Goal: Information Seeking & Learning: Check status

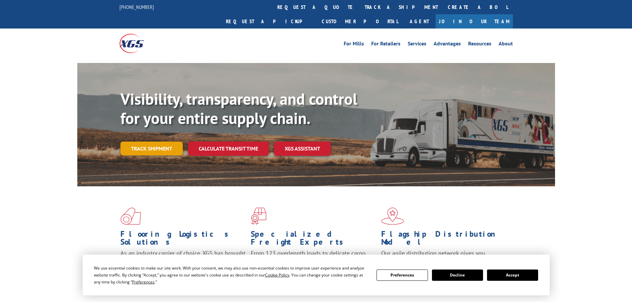
click at [149, 142] on link "Track shipment" at bounding box center [151, 149] width 62 height 14
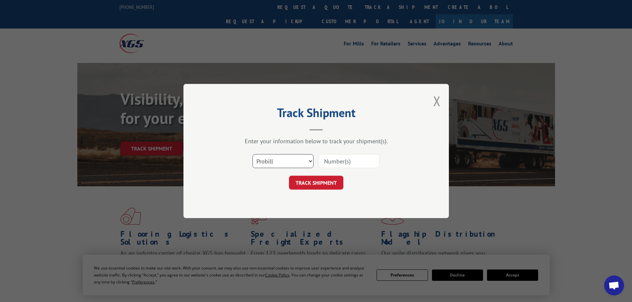
click at [301, 160] on select "Select category... Probill BOL PO" at bounding box center [282, 161] width 61 height 14
select select "po"
click at [252, 154] on select "Select category... Probill BOL PO" at bounding box center [282, 161] width 61 height 14
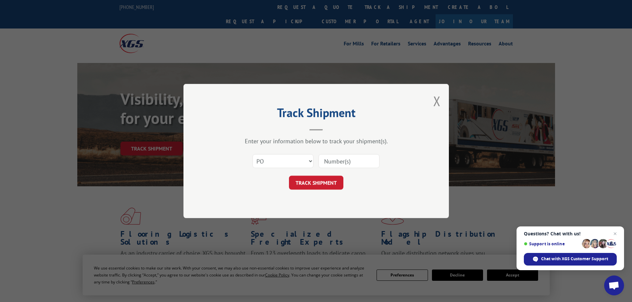
click at [327, 163] on input at bounding box center [348, 161] width 61 height 14
paste input "22532988"
type input "22532988"
click at [305, 183] on button "TRACK SHIPMENT" at bounding box center [316, 183] width 54 height 14
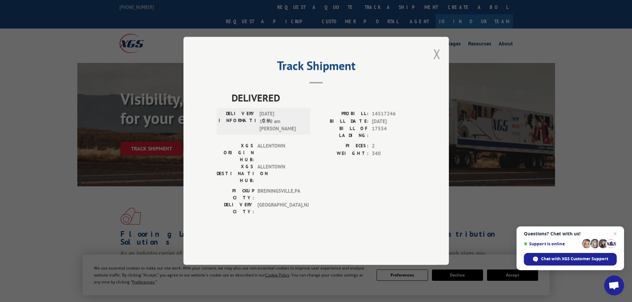
click at [435, 63] on button "Close modal" at bounding box center [436, 54] width 7 height 18
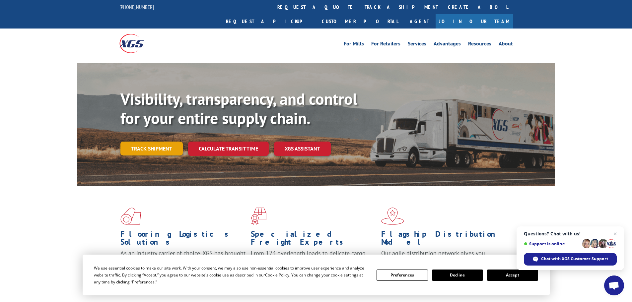
click at [163, 142] on link "Track shipment" at bounding box center [151, 149] width 62 height 14
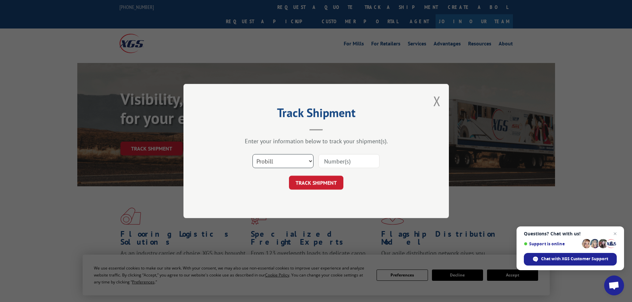
click at [285, 162] on select "Select category... Probill BOL PO" at bounding box center [282, 161] width 61 height 14
select select "po"
click at [252, 154] on select "Select category... Probill BOL PO" at bounding box center [282, 161] width 61 height 14
click at [335, 163] on input at bounding box center [348, 161] width 61 height 14
paste input "22532990"
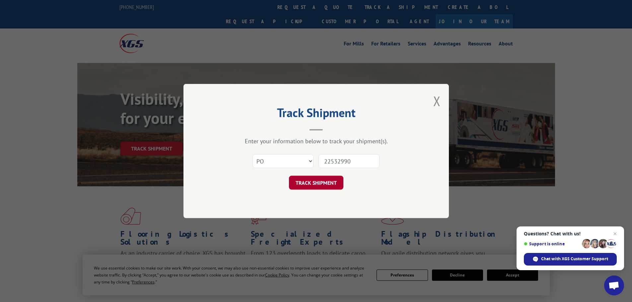
type input "22532990"
click at [312, 181] on button "TRACK SHIPMENT" at bounding box center [316, 183] width 54 height 14
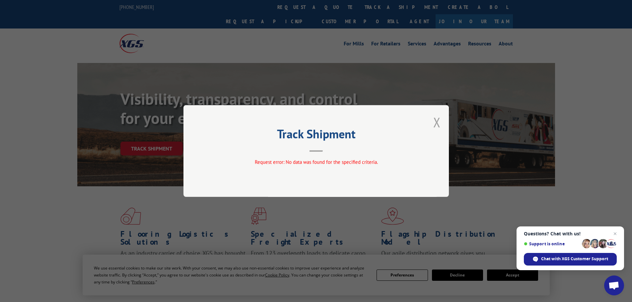
click at [435, 121] on button "Close modal" at bounding box center [436, 122] width 7 height 18
